Goal: Transaction & Acquisition: Download file/media

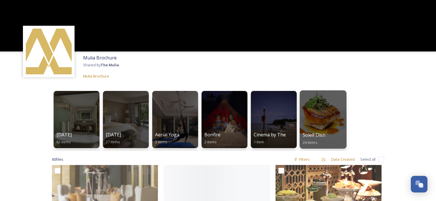
click at [335, 105] on div at bounding box center [322, 120] width 47 height 58
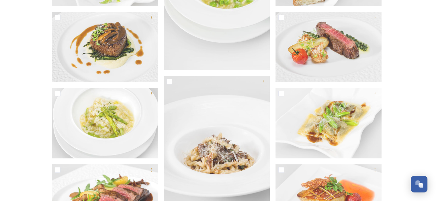
scroll to position [496, 0]
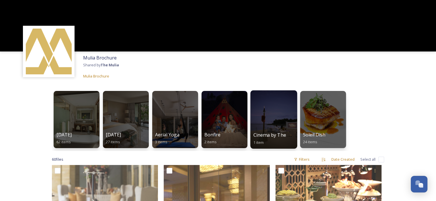
click at [262, 119] on div at bounding box center [273, 120] width 47 height 58
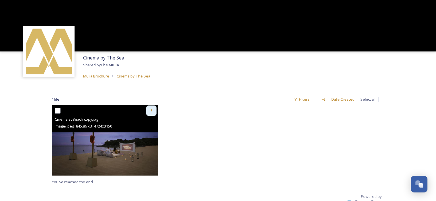
click at [152, 111] on icon at bounding box center [151, 111] width 5 height 5
click at [139, 135] on span "Download" at bounding box center [144, 134] width 17 height 5
